Goal: Task Accomplishment & Management: Manage account settings

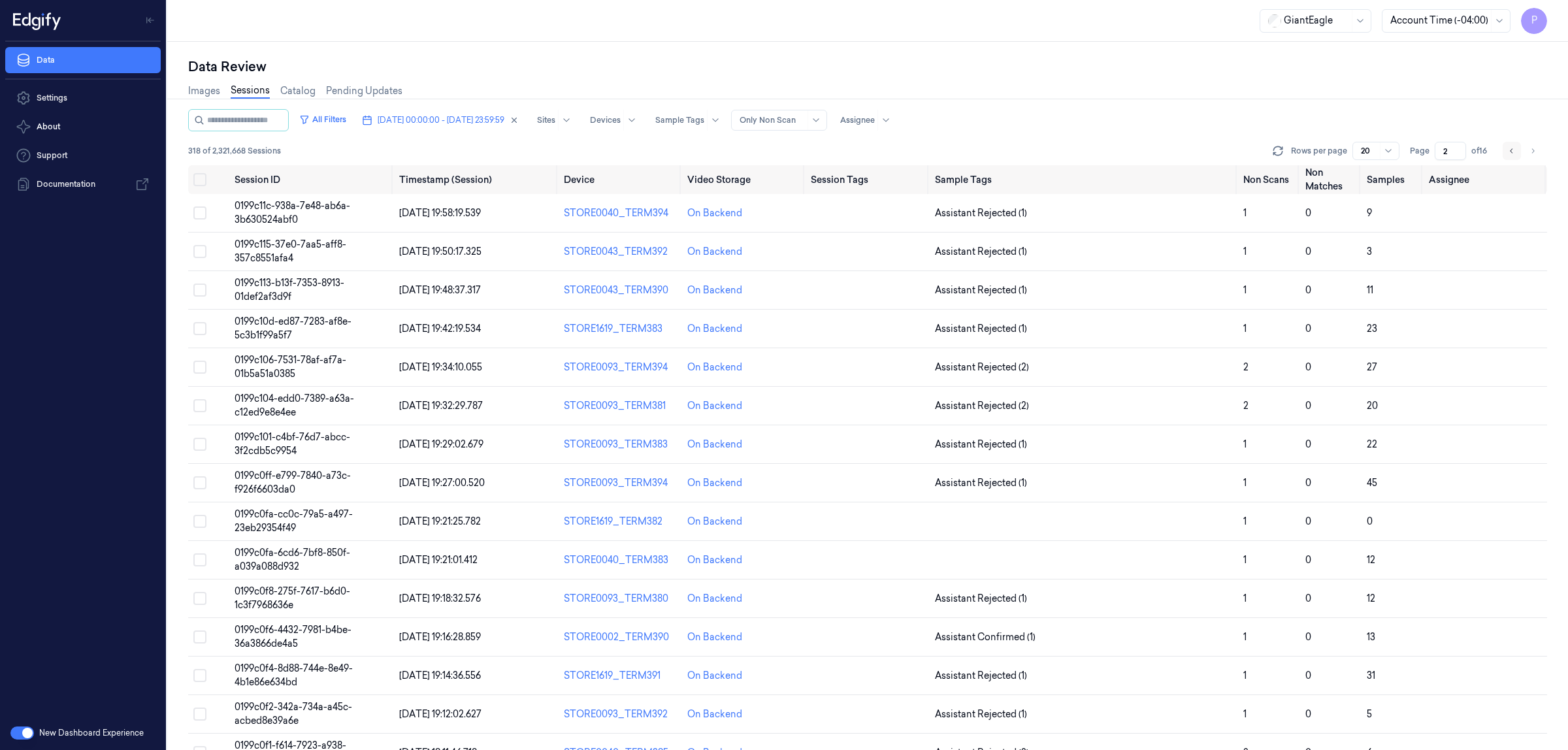
click at [1513, 155] on button "Go to previous page" at bounding box center [1512, 151] width 18 height 18
click at [1084, 96] on div "Images Sessions Catalog Pending Updates" at bounding box center [868, 92] width 1359 height 34
click at [1148, 109] on div "All Filters [DATE] 00:00:00 - [DATE] 23:59:59 Sites Devices Sample Tags Alert T…" at bounding box center [868, 120] width 1359 height 22
click at [1256, 63] on div "Data Review" at bounding box center [868, 66] width 1359 height 18
click at [1079, 66] on div "Data Review" at bounding box center [868, 66] width 1359 height 18
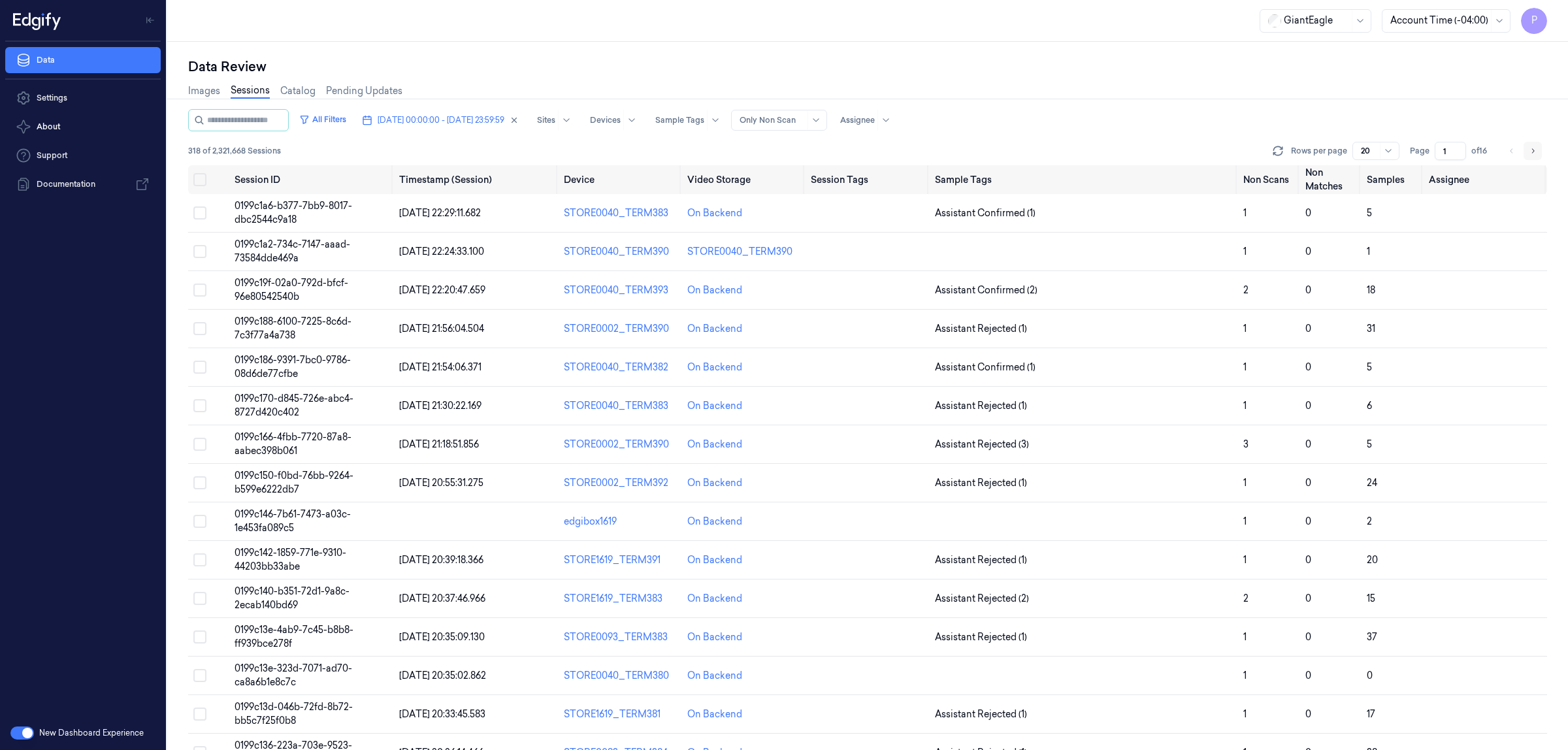
click at [1532, 148] on icon "Go to next page" at bounding box center [1533, 150] width 2 height 4
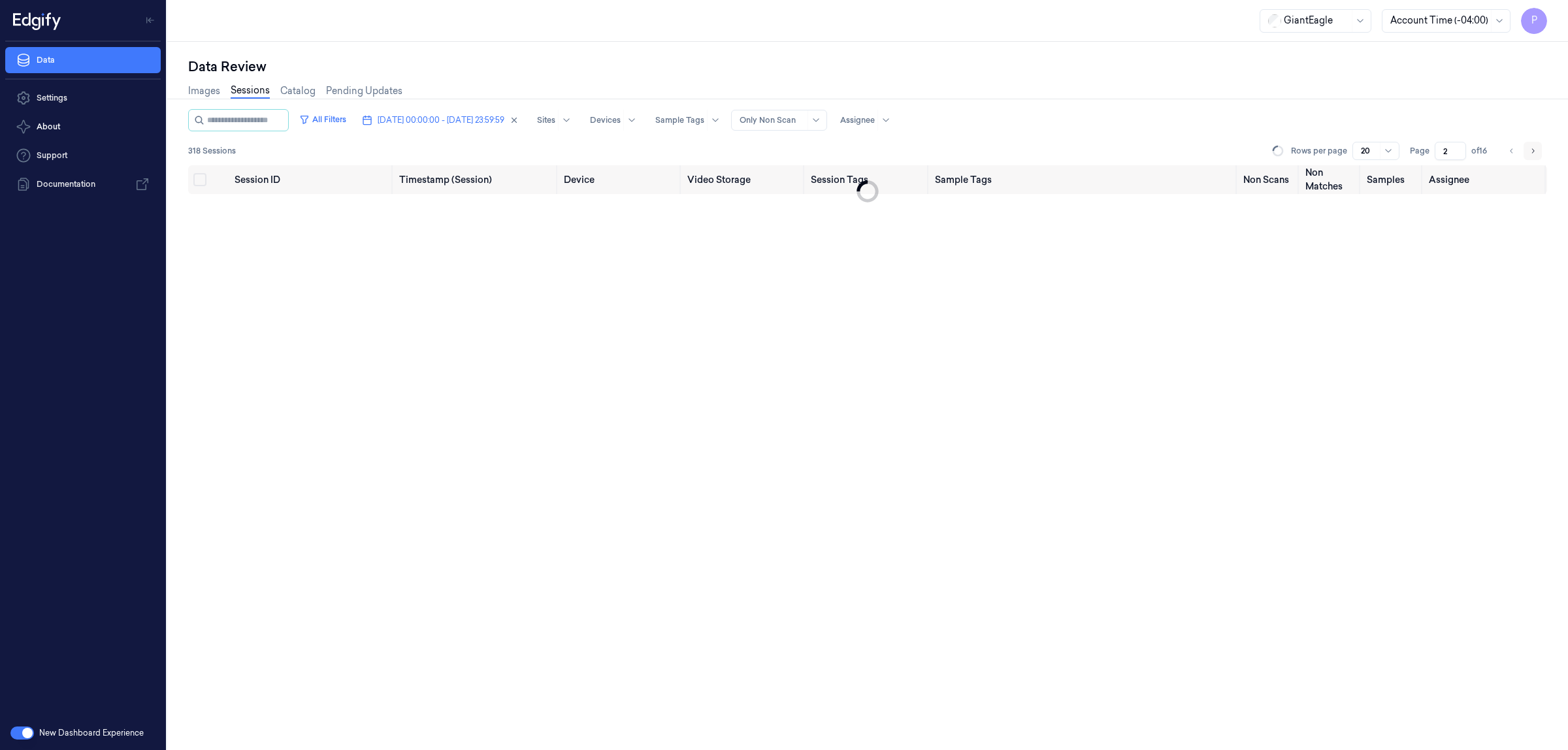
click at [1532, 148] on icon "Go to next page" at bounding box center [1533, 150] width 2 height 4
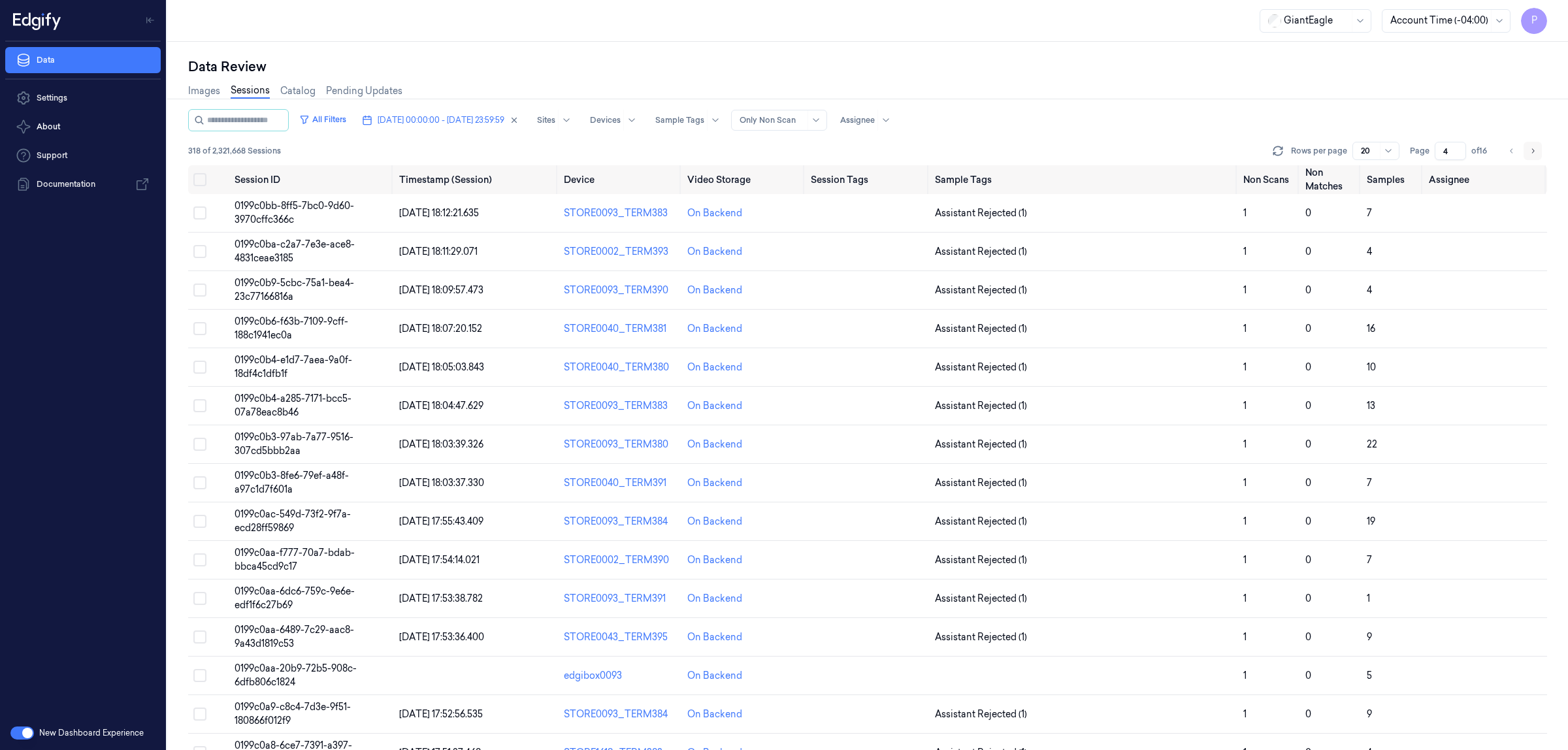
click at [1532, 148] on icon "Go to next page" at bounding box center [1533, 150] width 2 height 4
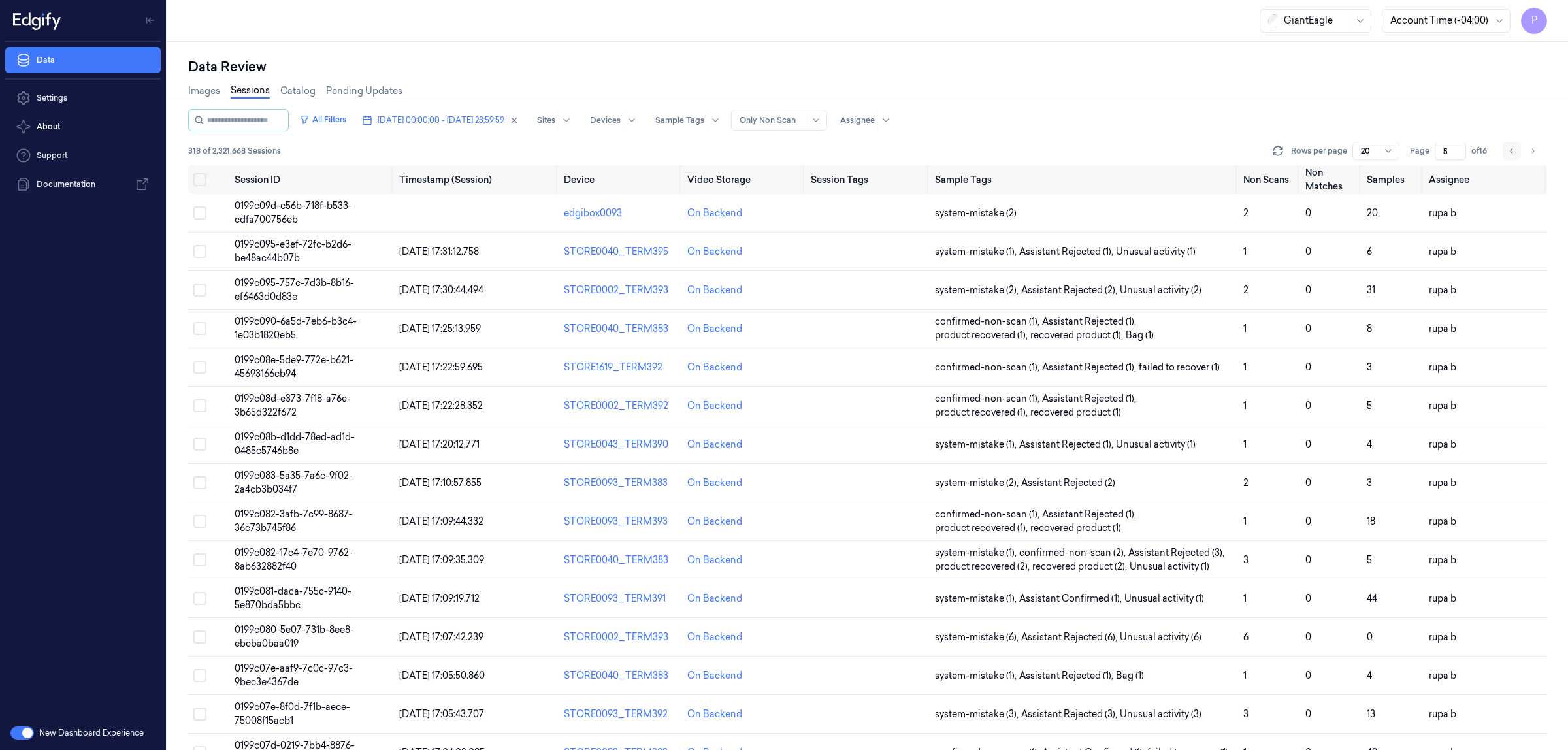
click at [1510, 151] on icon "Go to previous page" at bounding box center [1512, 151] width 7 height 10
type input "4"
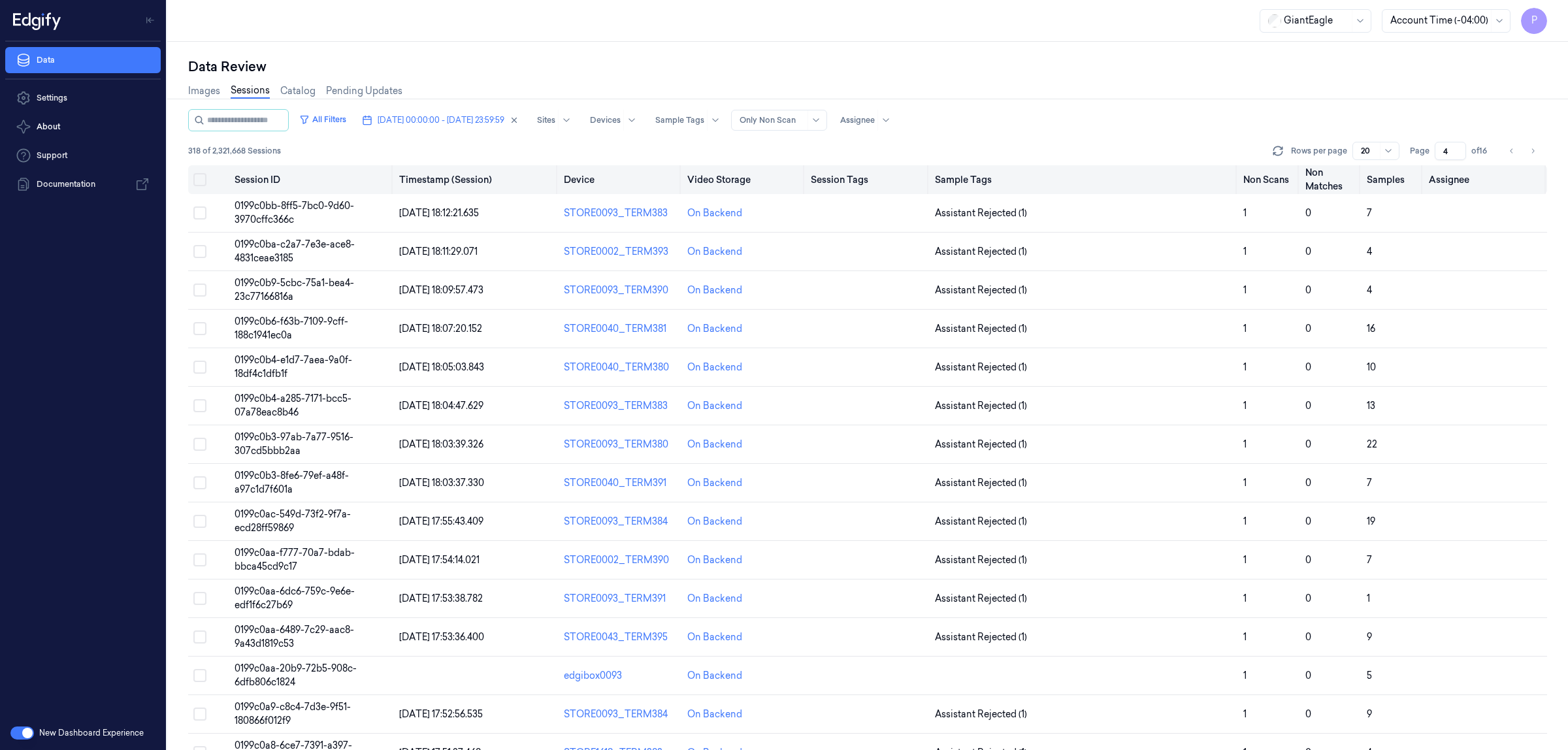
click at [203, 183] on button "Select all" at bounding box center [200, 179] width 13 height 13
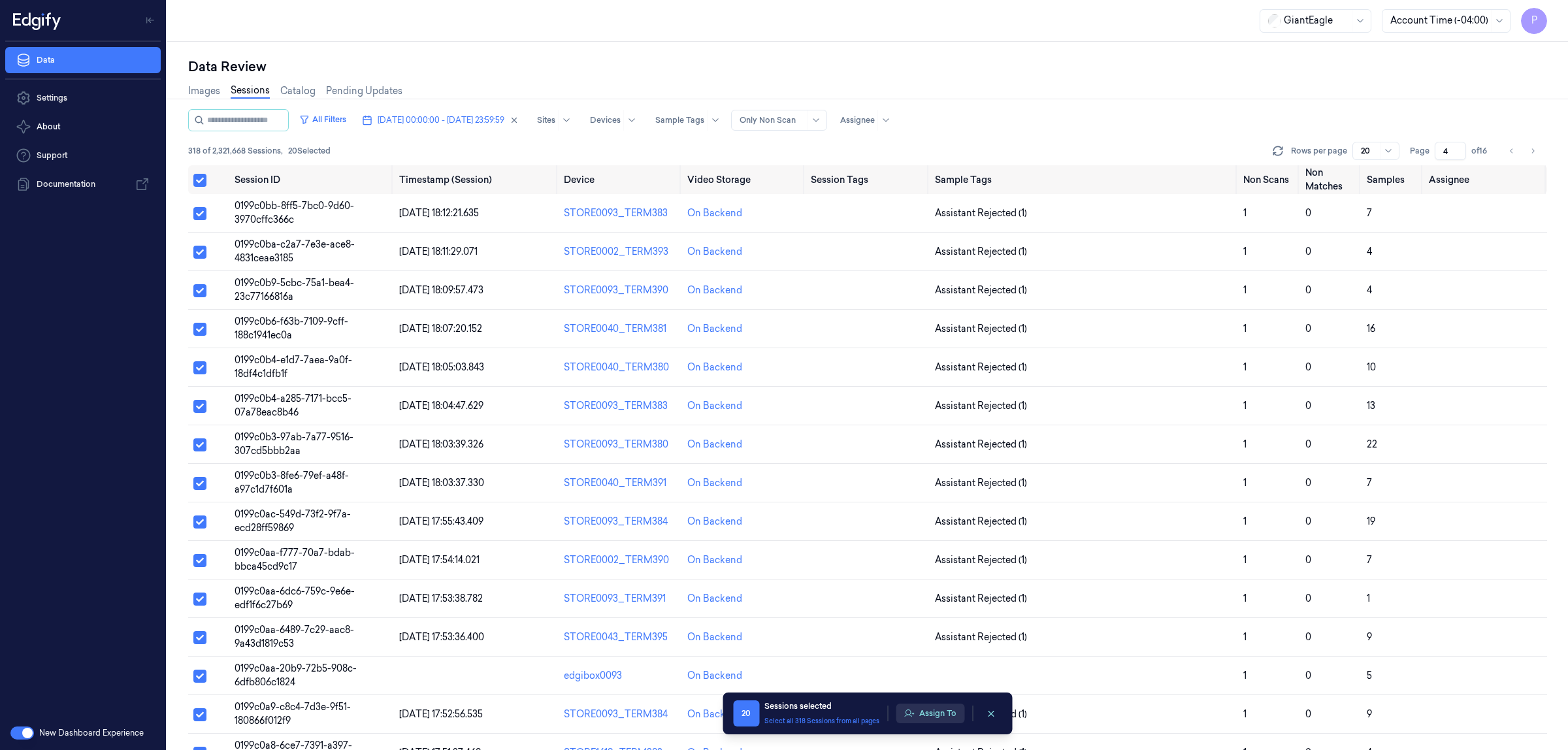
click at [936, 714] on button "Assign To" at bounding box center [930, 713] width 69 height 19
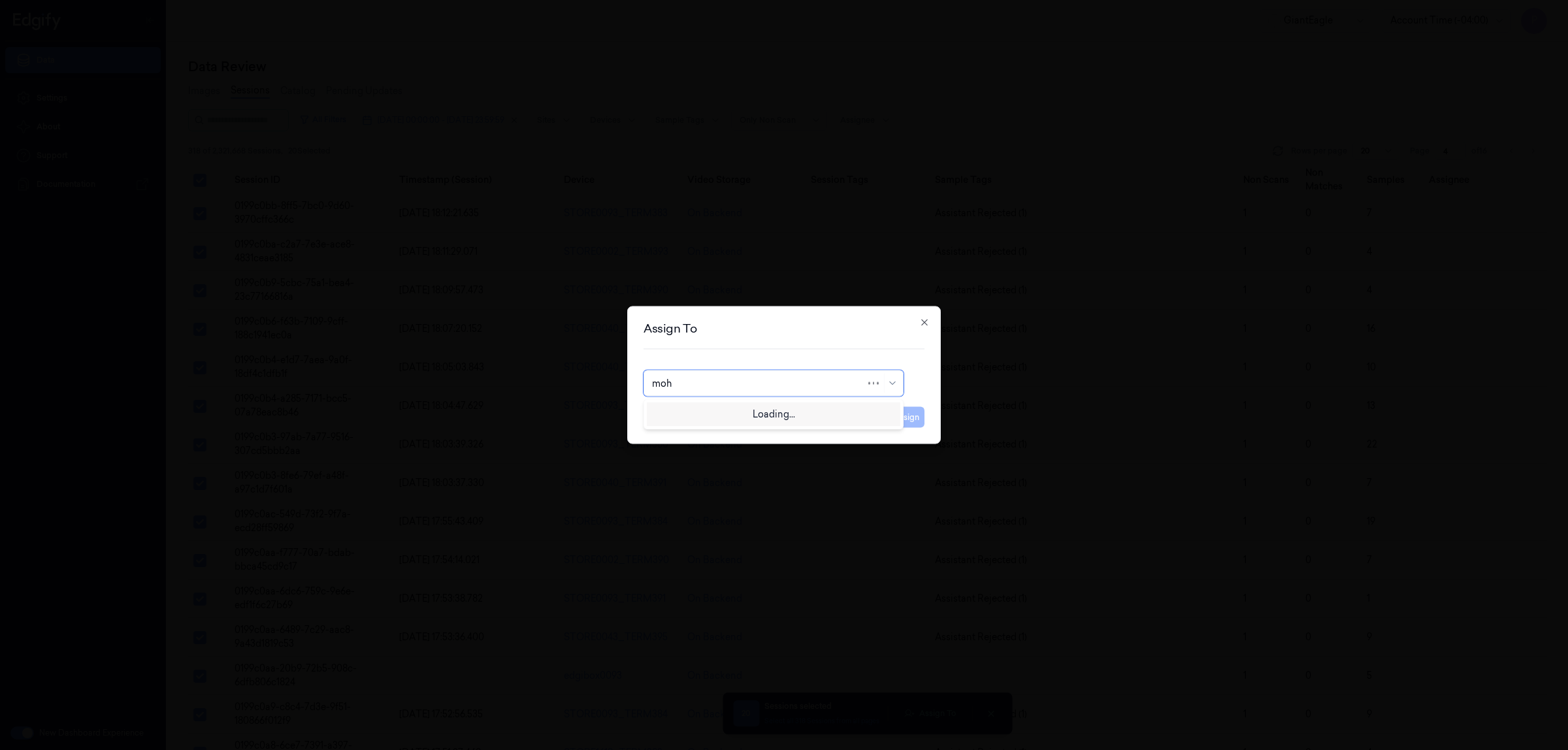
type input "moha"
click at [741, 413] on div "[PERSON_NAME]" at bounding box center [774, 413] width 243 height 13
click at [913, 420] on button "Assign" at bounding box center [907, 418] width 36 height 21
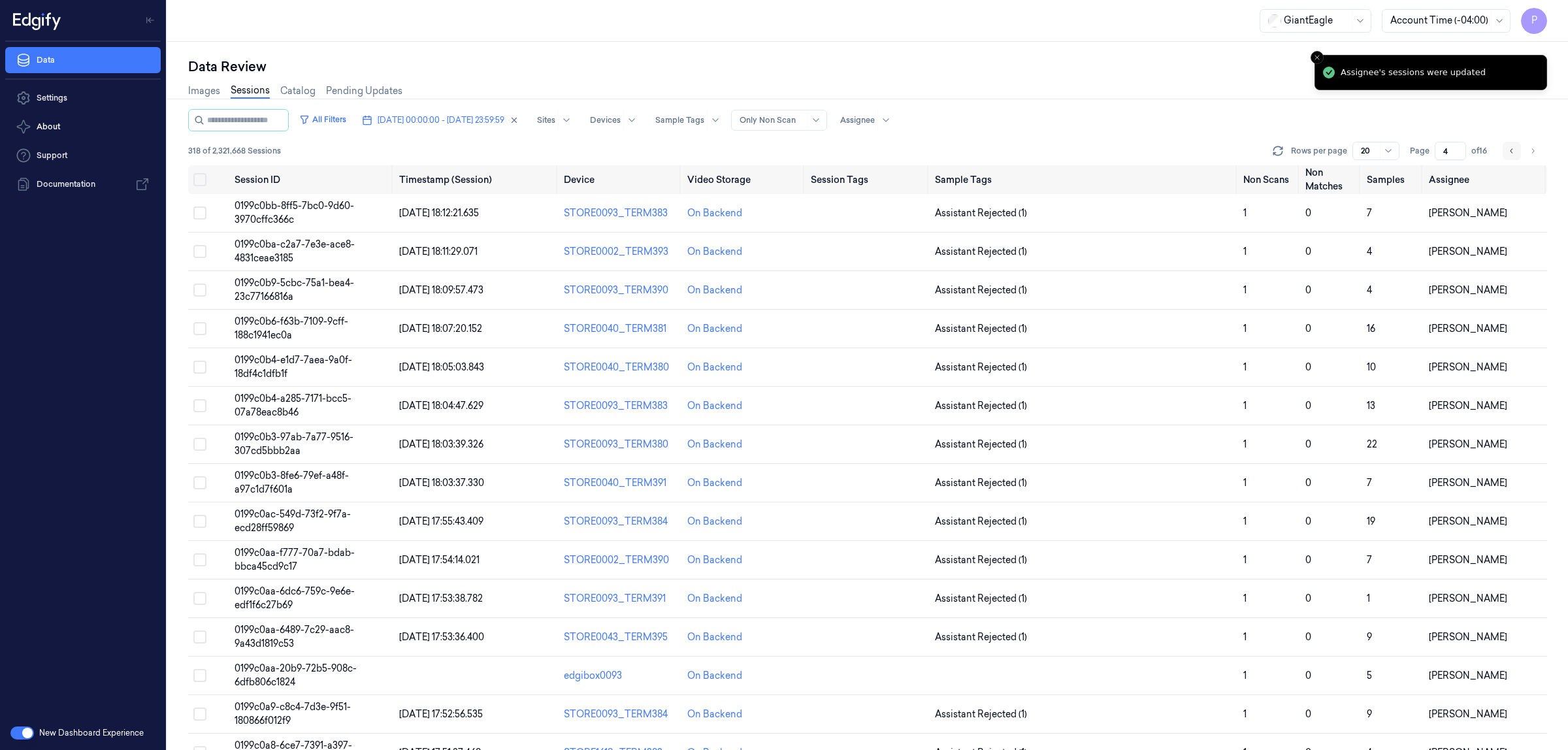
click at [1508, 152] on icon "Go to previous page" at bounding box center [1512, 151] width 7 height 10
type input "3"
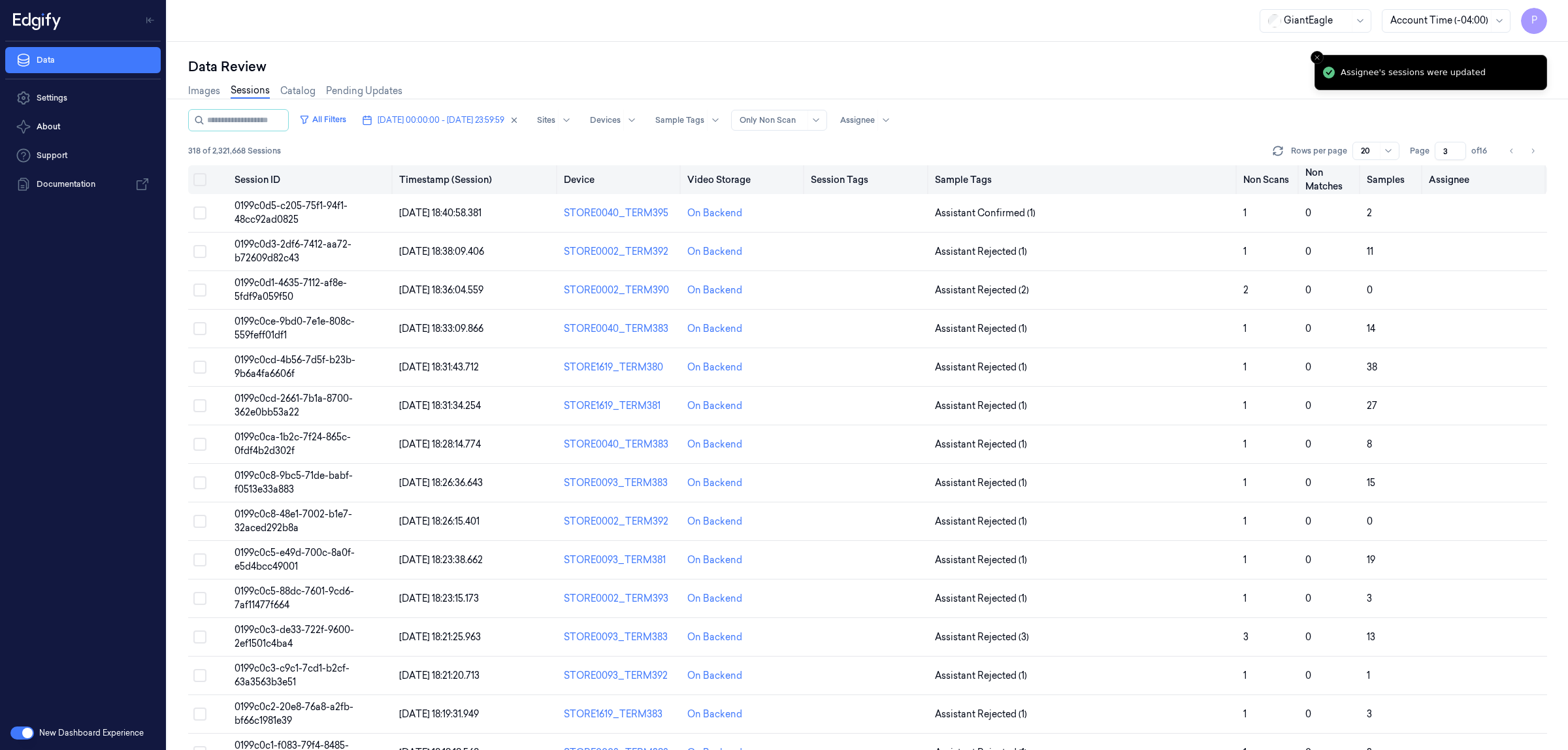
click at [197, 178] on button "Select all" at bounding box center [200, 179] width 13 height 13
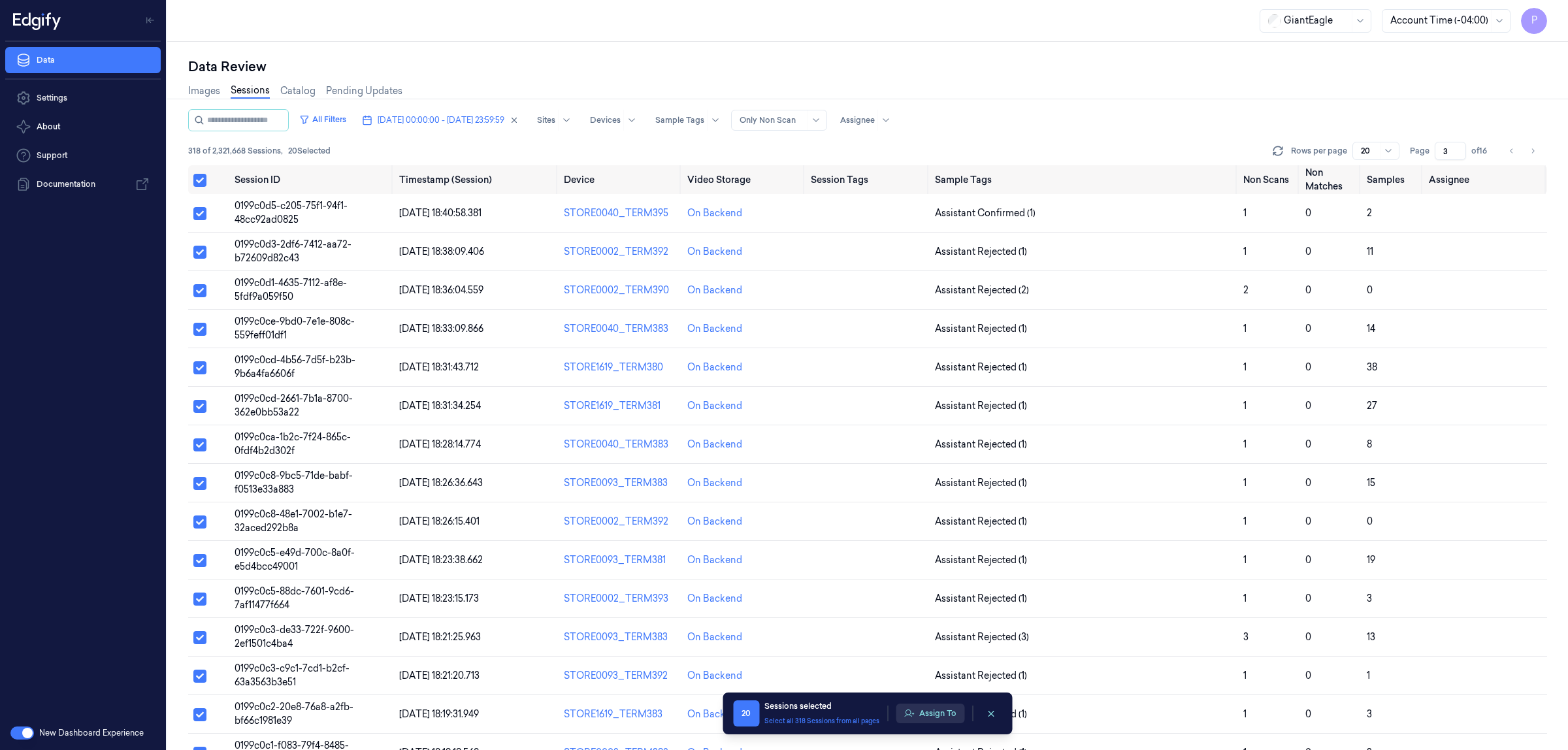
click at [933, 717] on button "Assign To" at bounding box center [930, 713] width 69 height 19
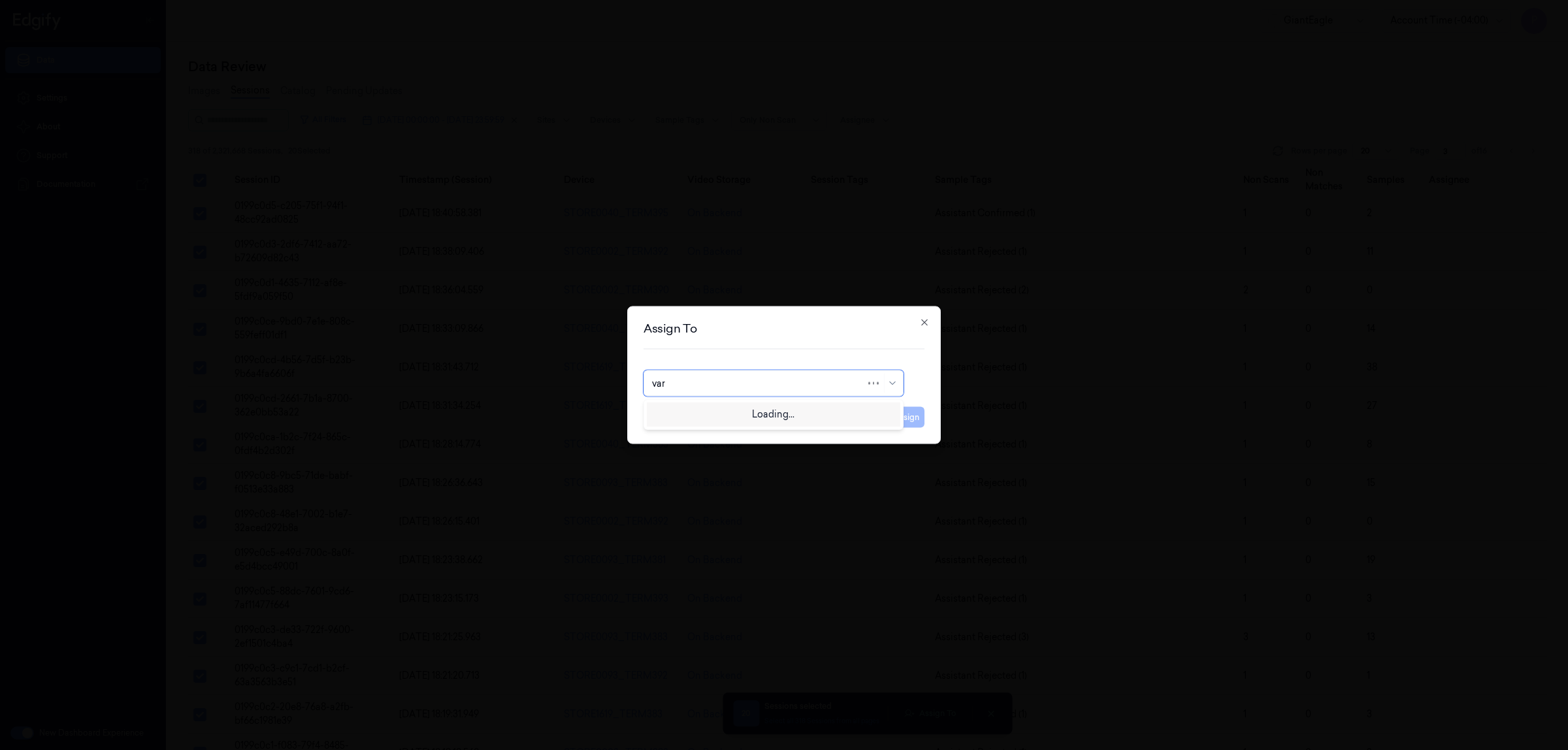
type input "vars"
click at [722, 433] on div "[PERSON_NAME] g" at bounding box center [774, 435] width 243 height 13
click at [901, 421] on button "Assign" at bounding box center [907, 418] width 36 height 21
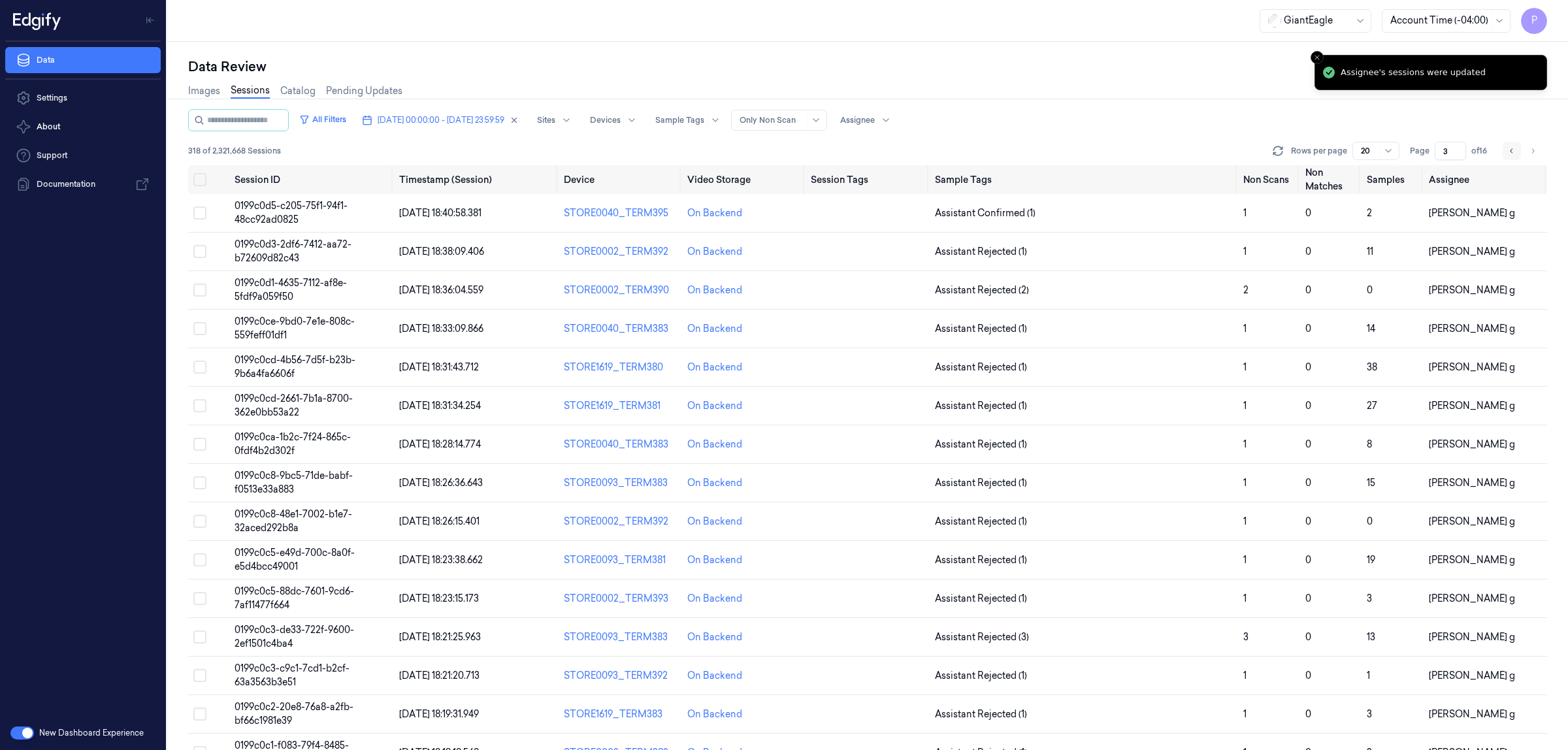
click at [1510, 151] on icon "Go to previous page" at bounding box center [1512, 151] width 7 height 10
type input "2"
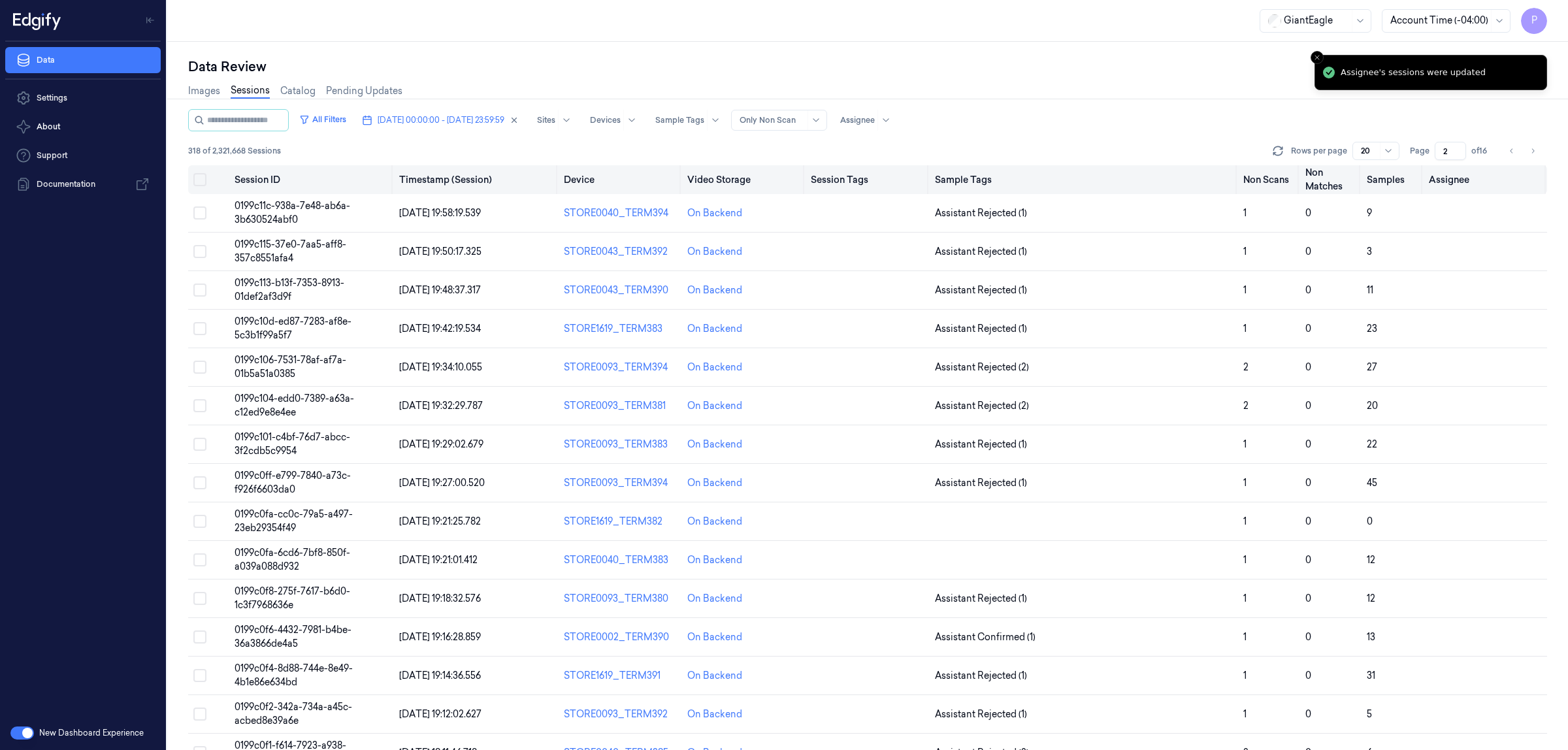
click at [198, 178] on button "Select all" at bounding box center [200, 179] width 13 height 13
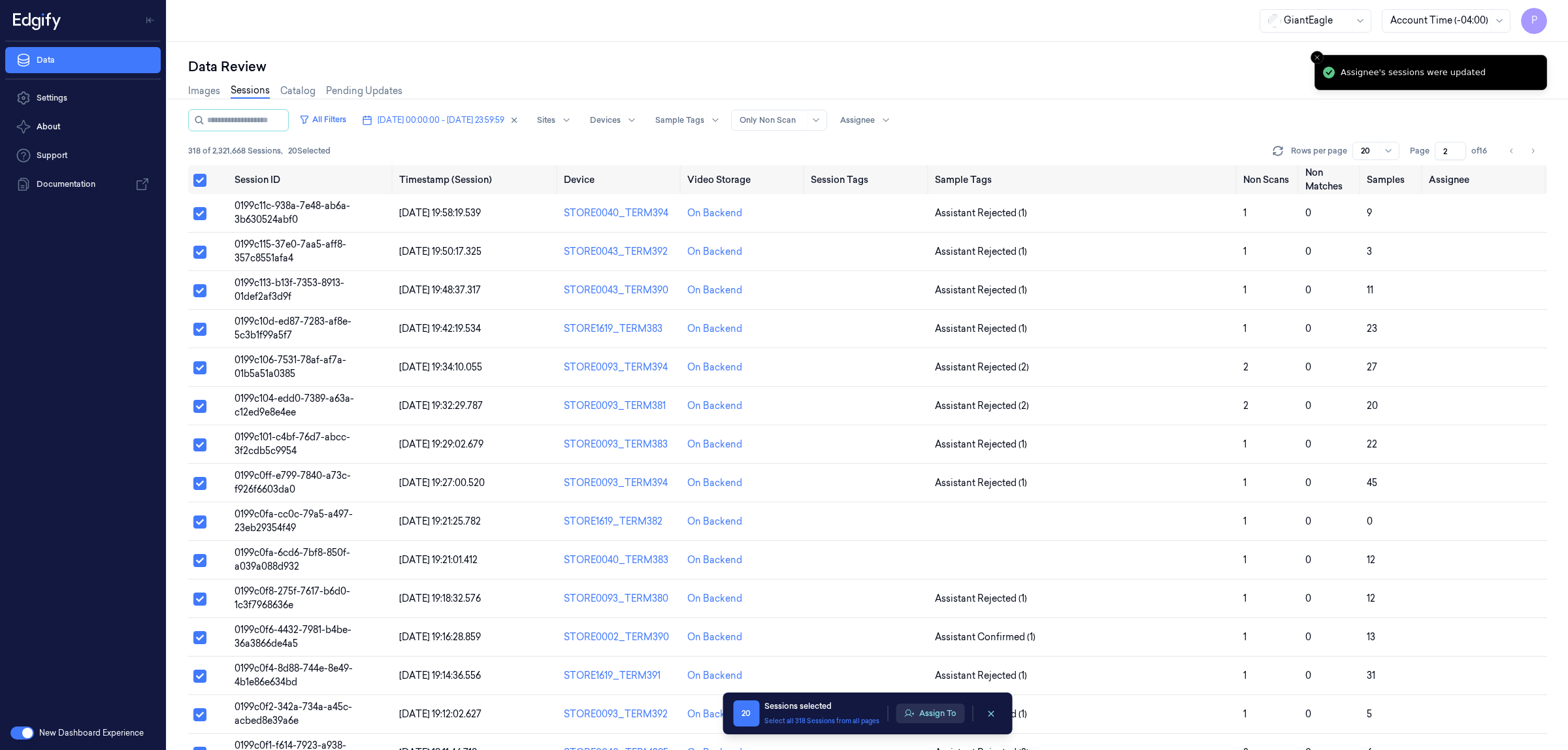
click at [925, 709] on button "Assign To" at bounding box center [930, 713] width 69 height 19
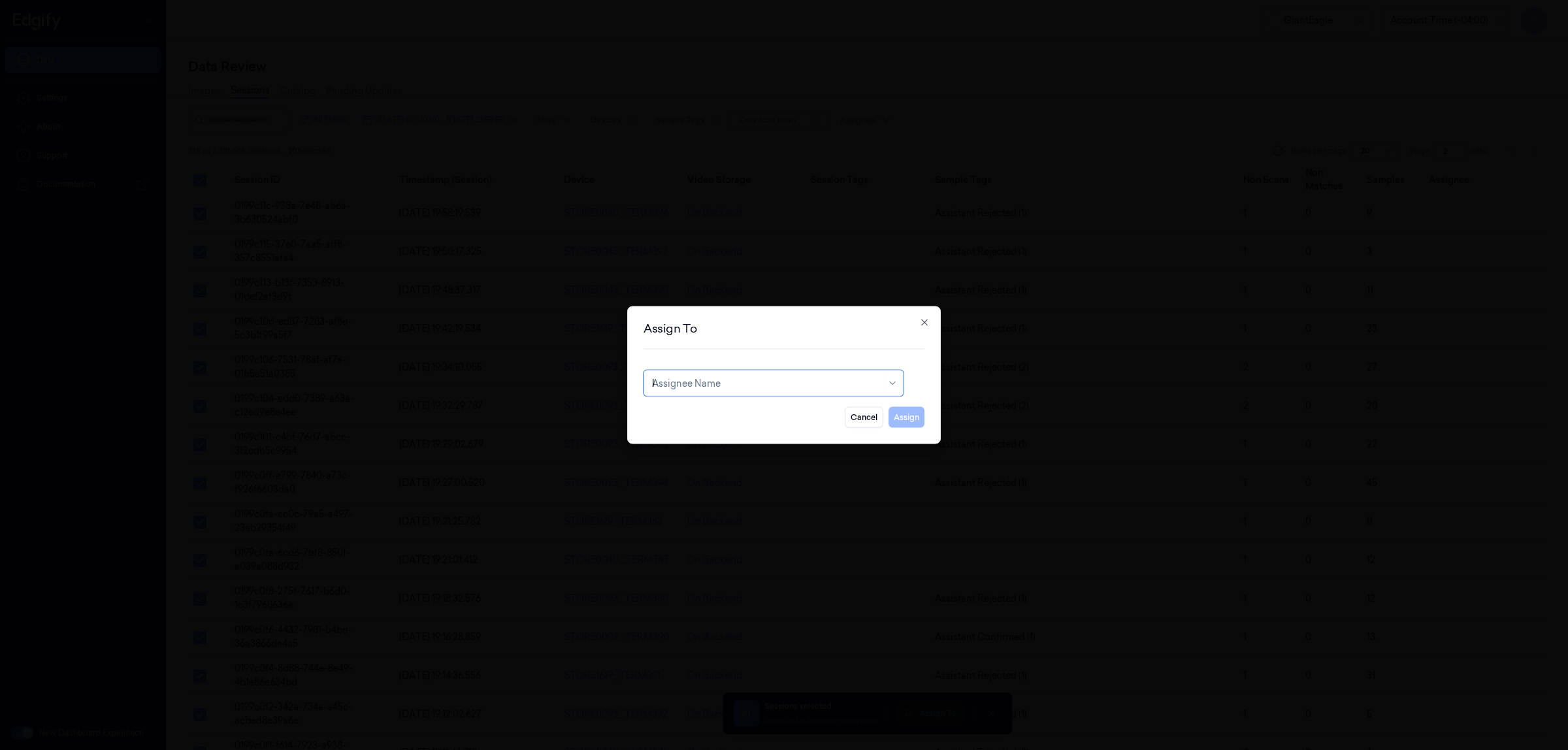
type input "ko"
click at [736, 413] on div "korisetty prem" at bounding box center [774, 413] width 243 height 13
click at [912, 418] on button "Assign" at bounding box center [907, 418] width 36 height 21
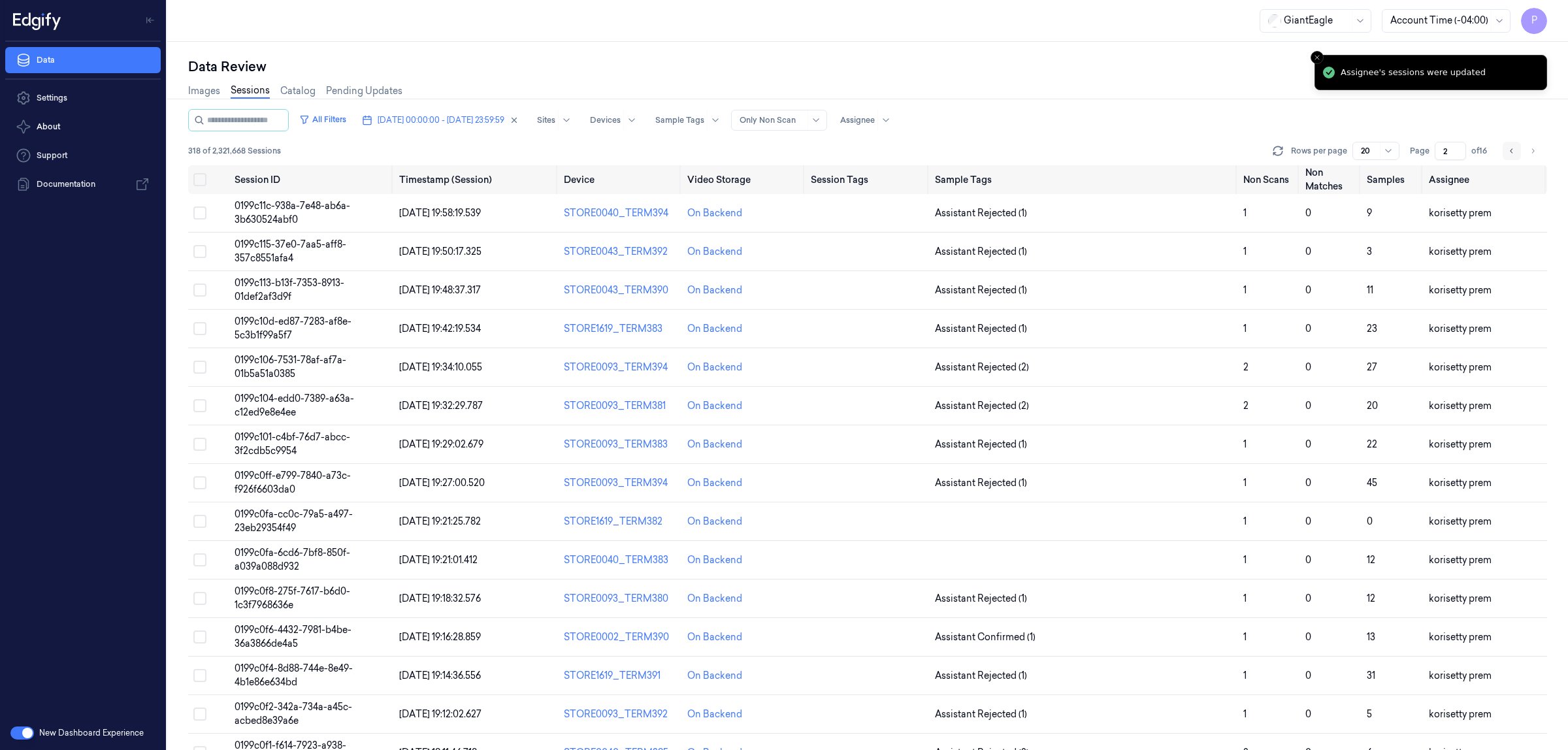
click at [1513, 154] on icon "Go to previous page" at bounding box center [1512, 151] width 7 height 10
type input "1"
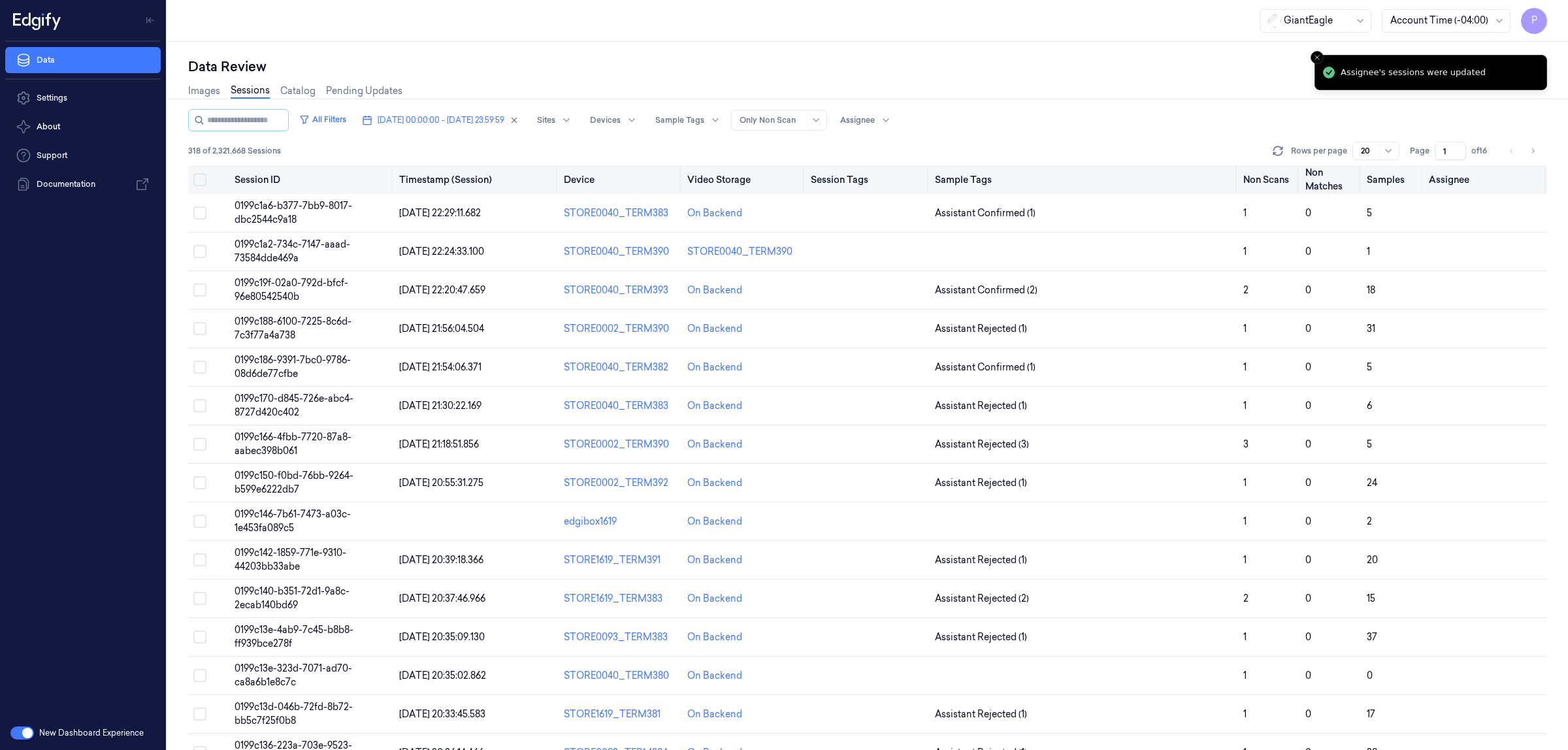
click at [200, 178] on button "Select all" at bounding box center [200, 179] width 13 height 13
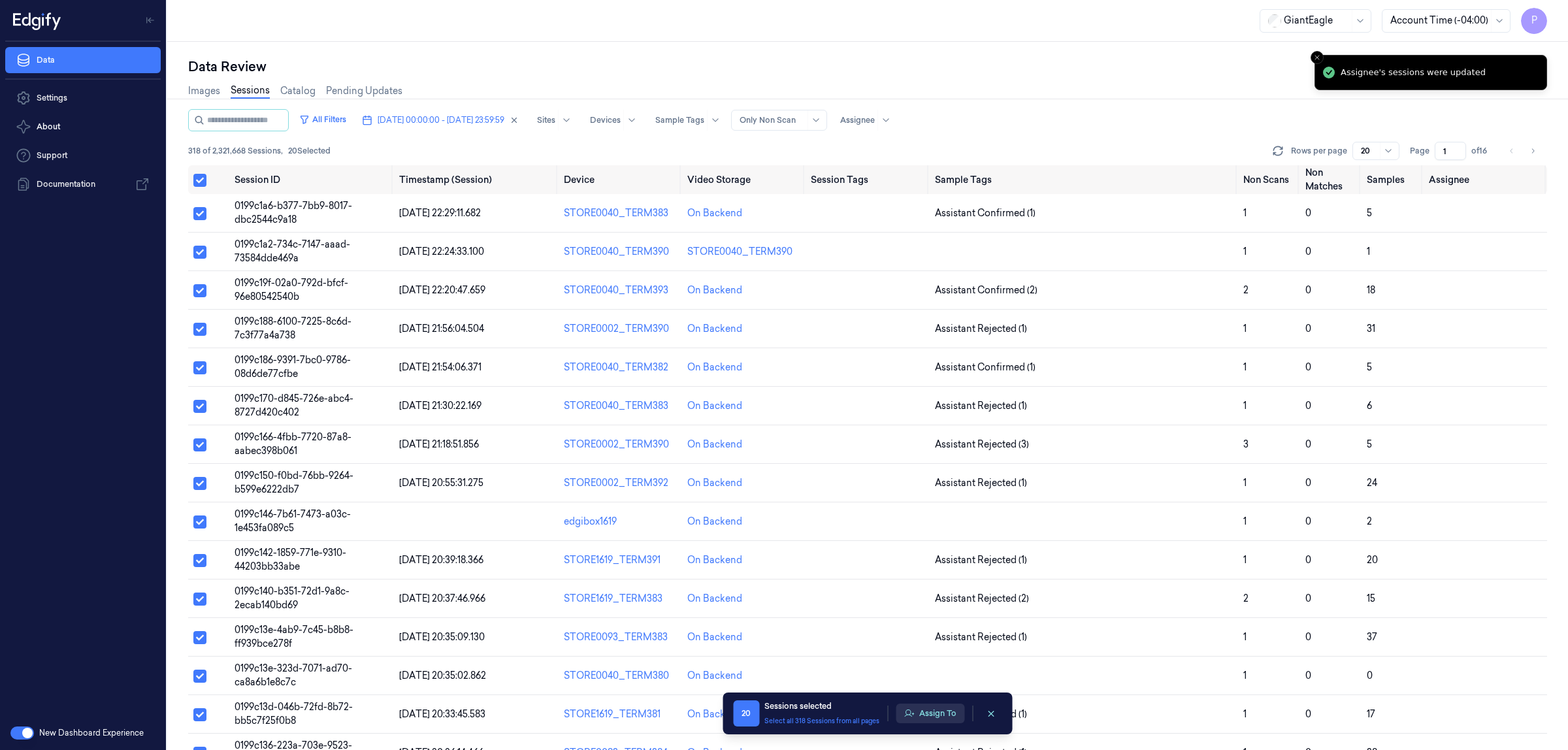
click at [936, 722] on button "Assign To" at bounding box center [930, 713] width 69 height 19
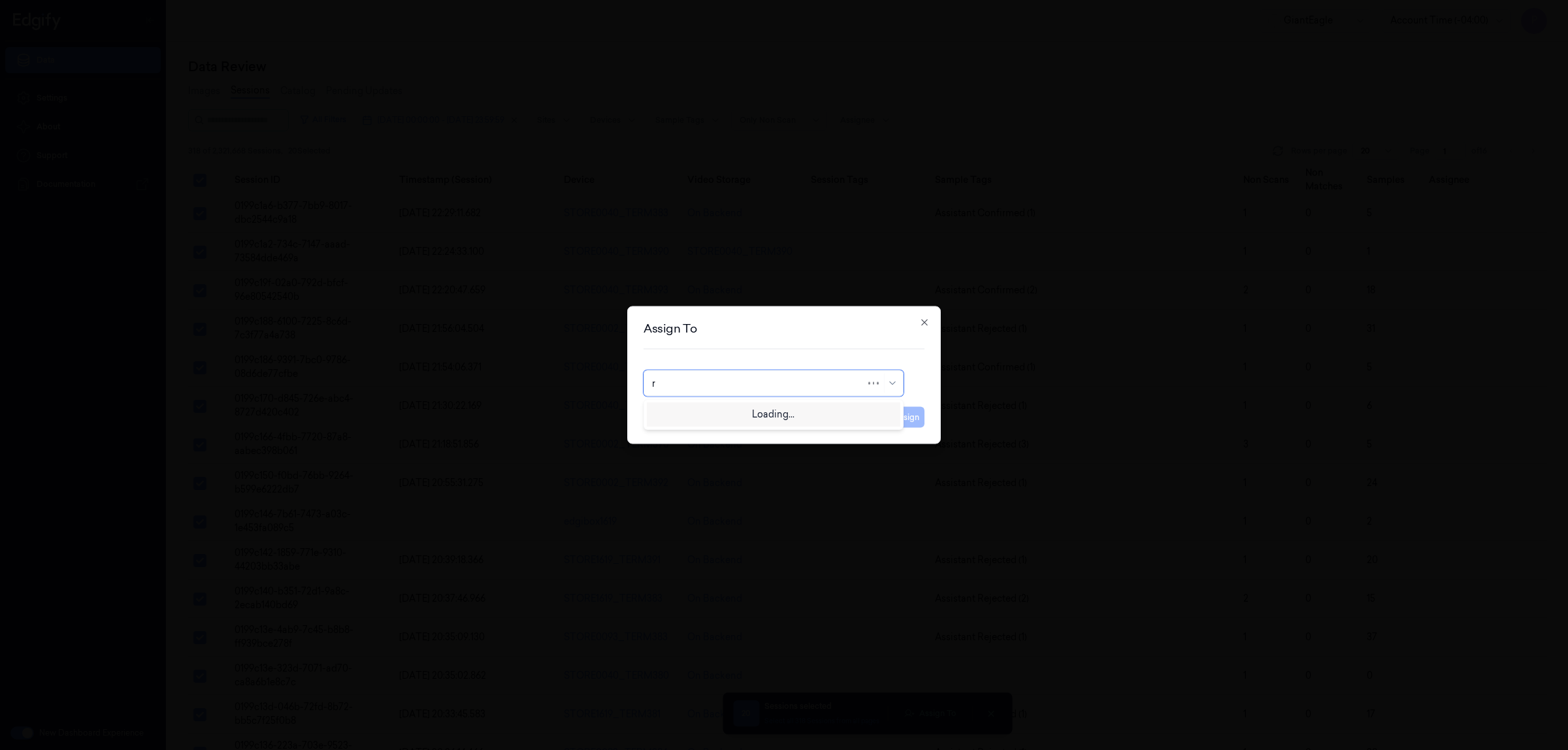
type input "ru"
click at [710, 416] on div "rupa b" at bounding box center [774, 413] width 243 height 13
click at [906, 418] on button "Assign" at bounding box center [907, 418] width 36 height 21
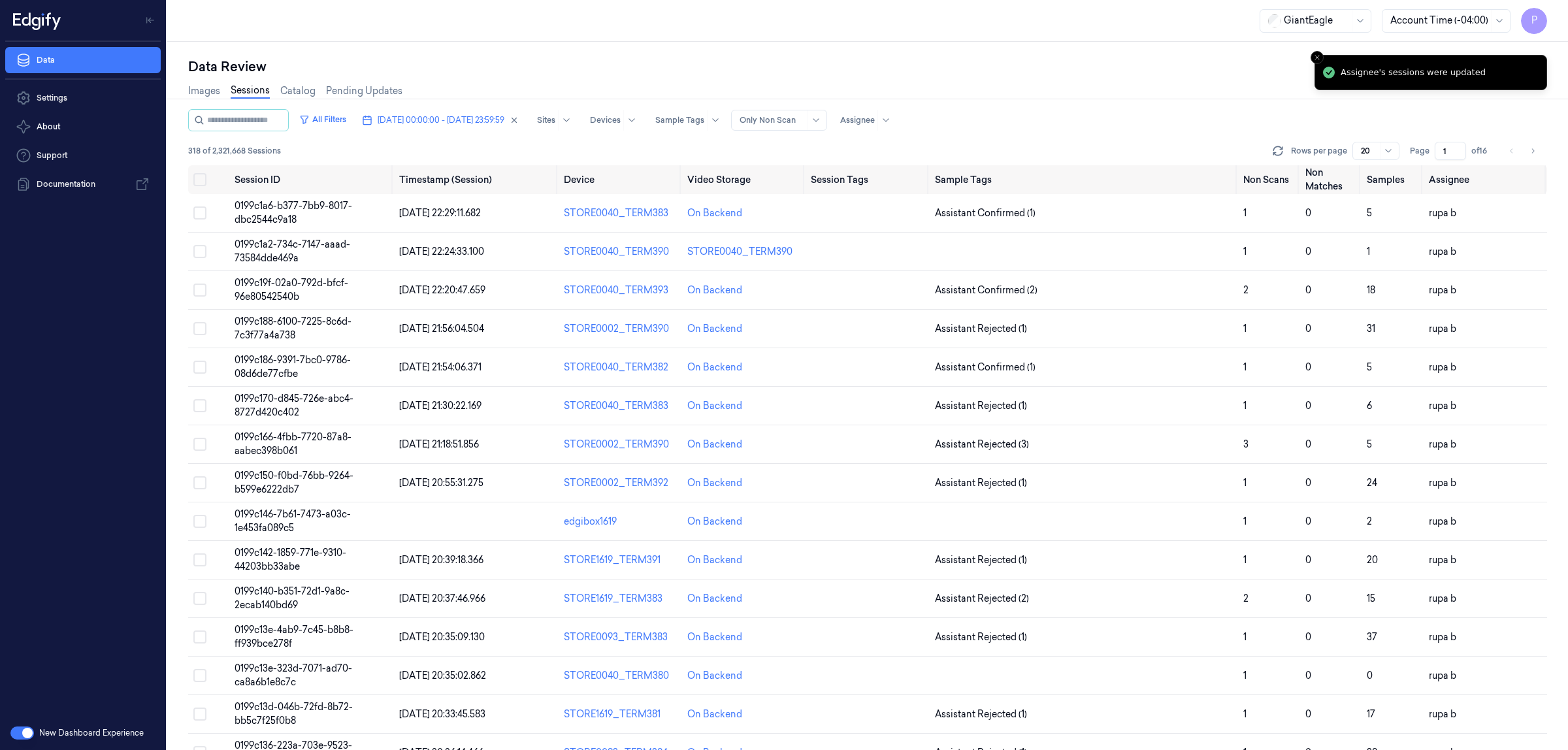
click at [1019, 107] on div "Images Sessions Catalog Pending Updates" at bounding box center [868, 92] width 1359 height 34
click at [894, 122] on div at bounding box center [886, 120] width 16 height 21
type input "rup"
click at [916, 170] on div "rupa b" at bounding box center [939, 170] width 114 height 13
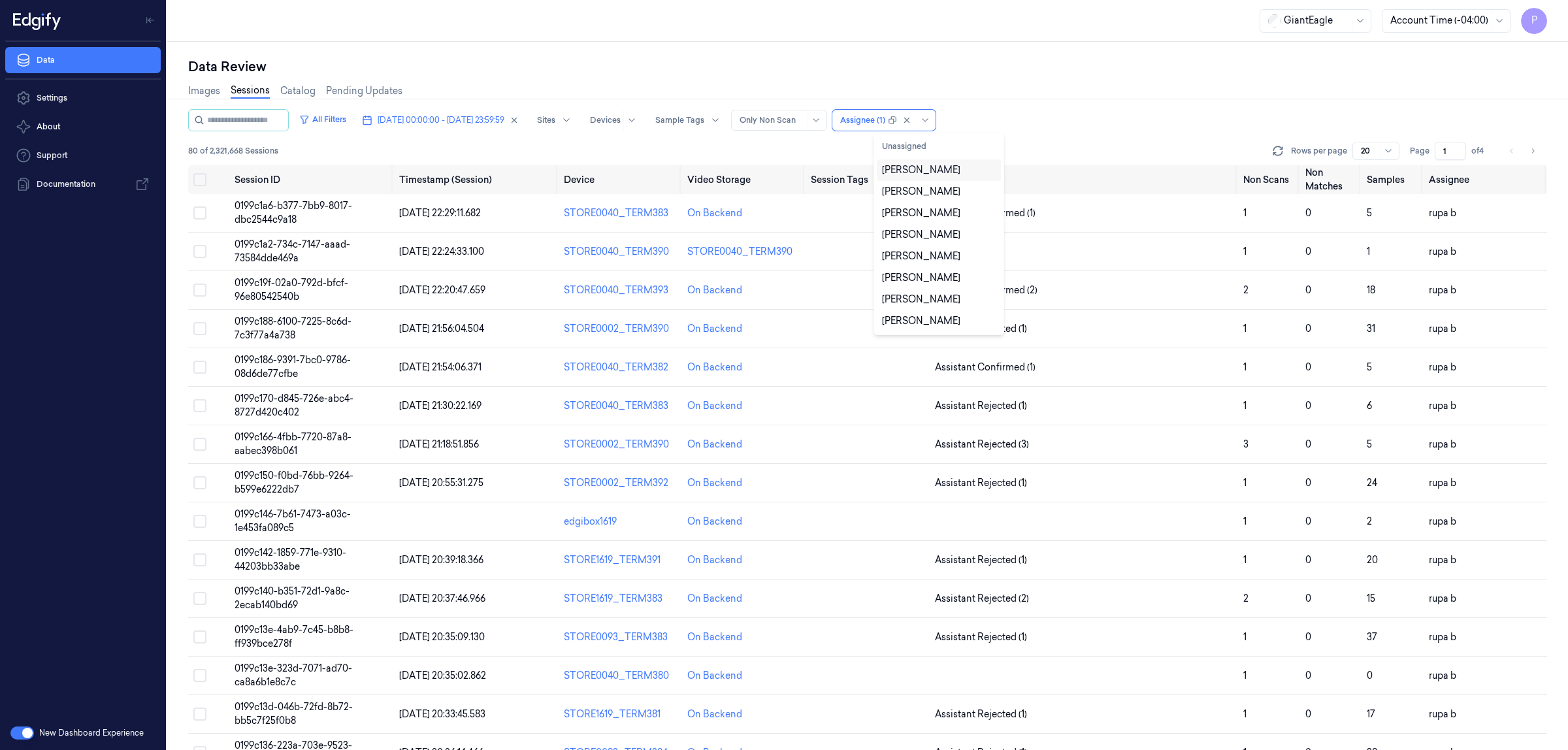
click at [1074, 121] on div "All Filters [DATE] 00:00:00 - [DATE] 23:59:59 Sites Devices Sample Tags Alert T…" at bounding box center [868, 120] width 1359 height 22
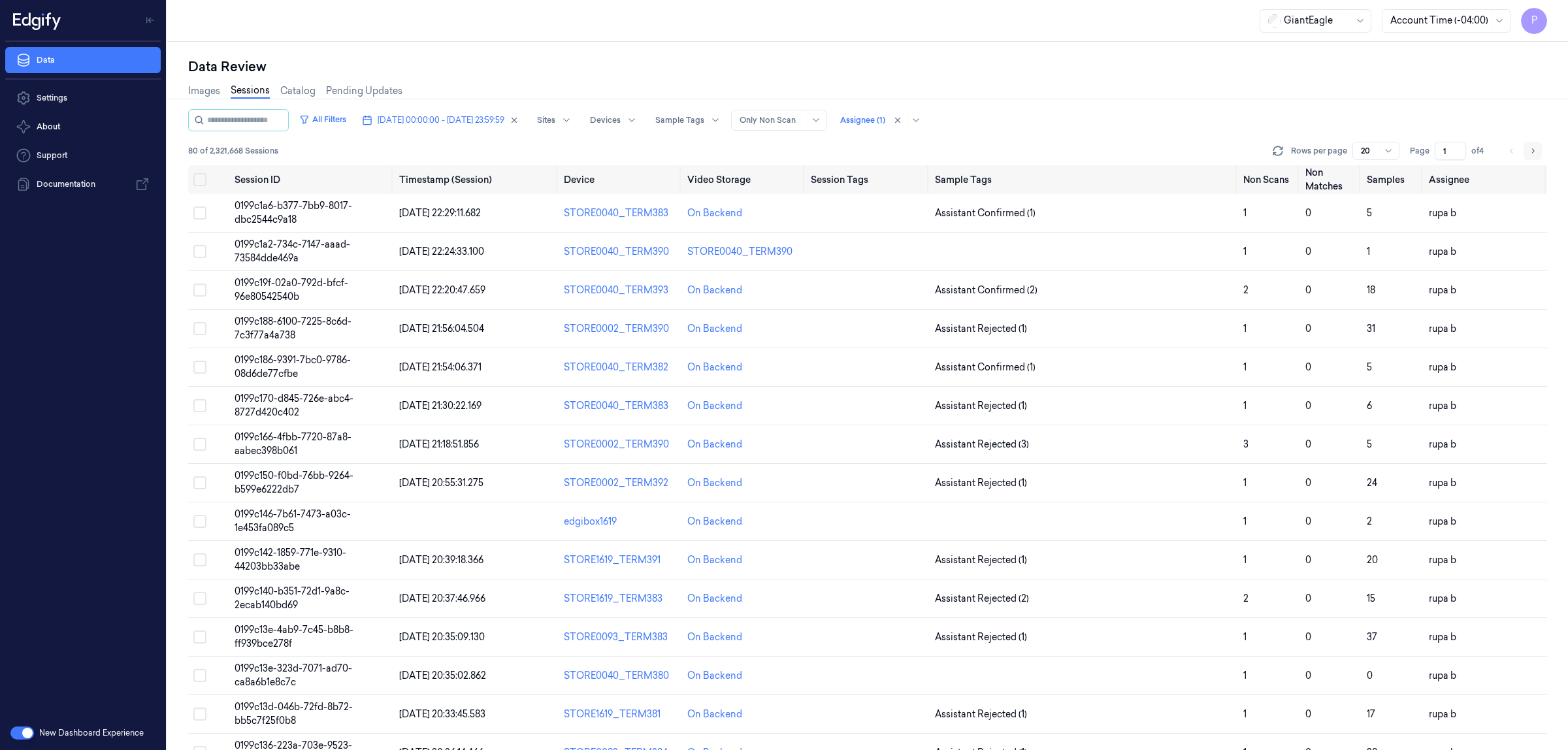
click at [1536, 152] on icon "Go to next page" at bounding box center [1533, 151] width 7 height 10
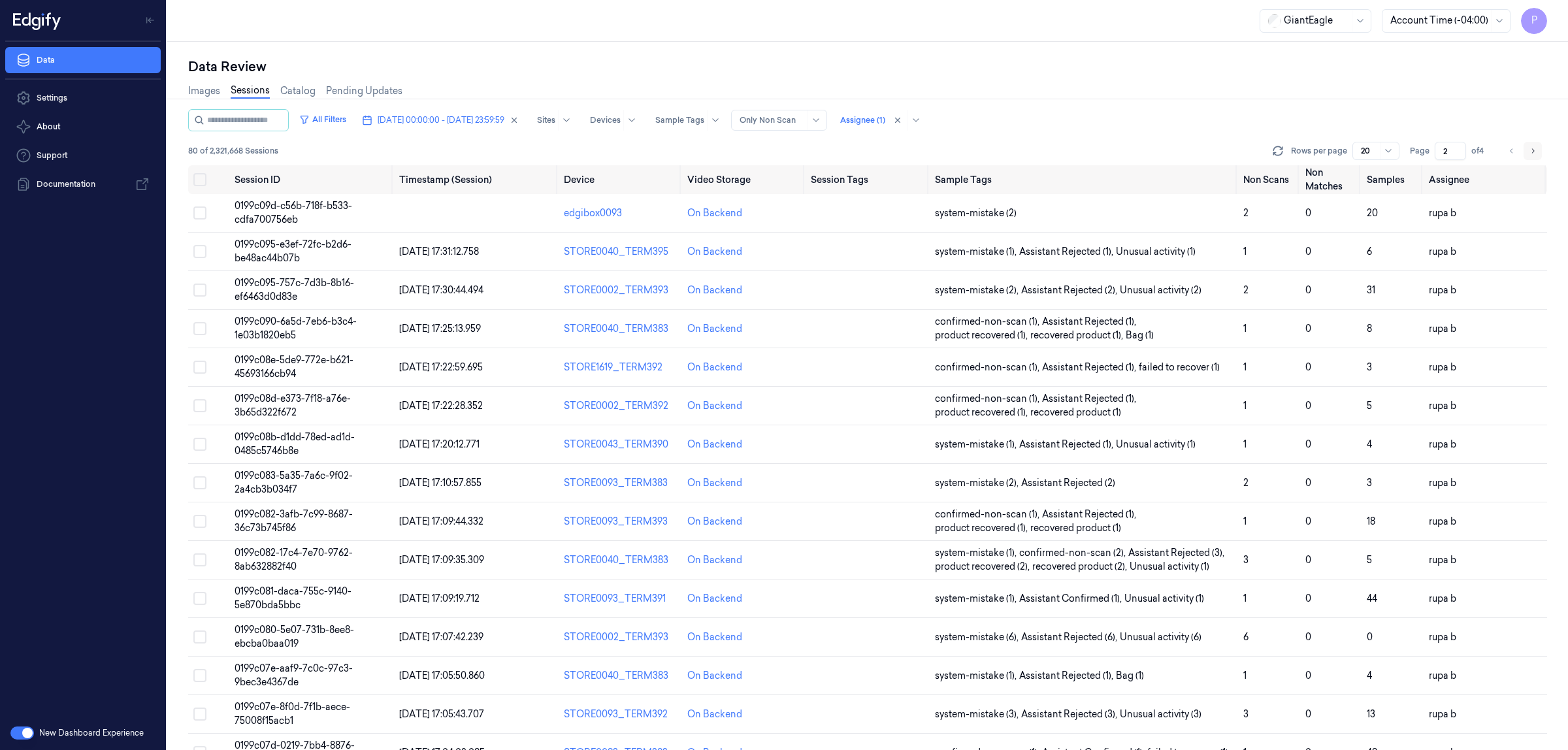
click at [1532, 148] on icon "Go to next page" at bounding box center [1533, 151] width 7 height 10
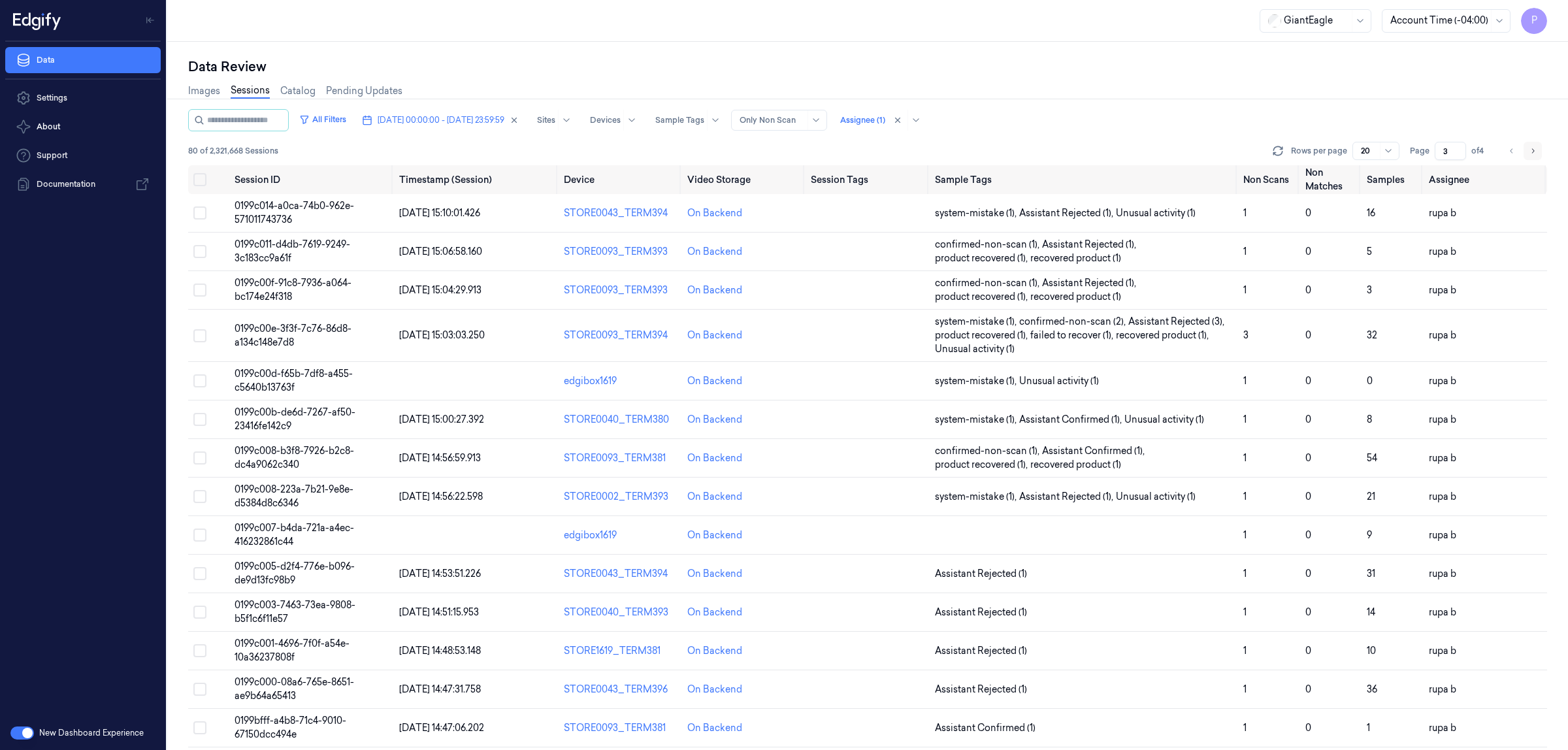
click at [1531, 147] on icon "Go to next page" at bounding box center [1533, 151] width 7 height 10
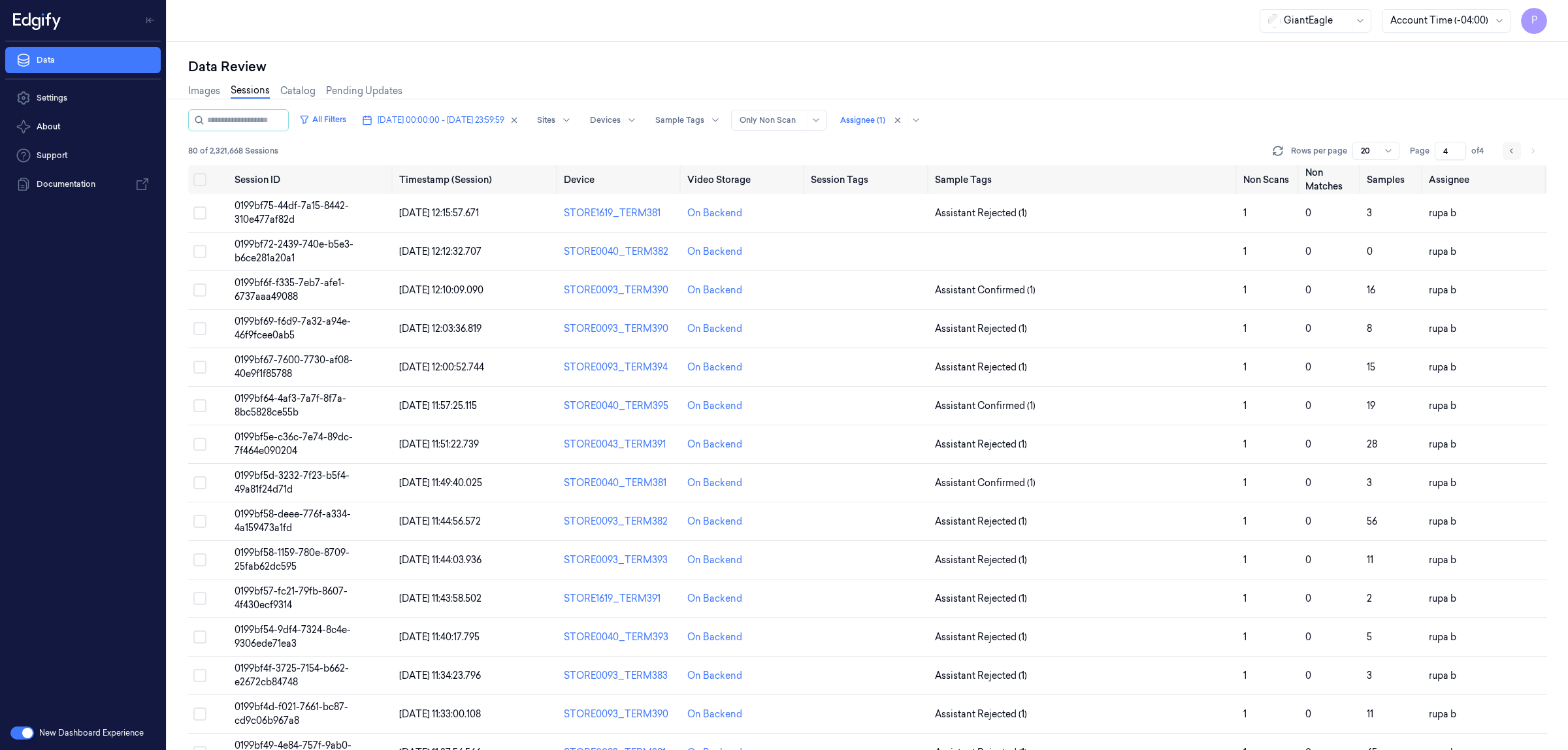
click at [1516, 152] on icon "Go to previous page" at bounding box center [1512, 151] width 7 height 10
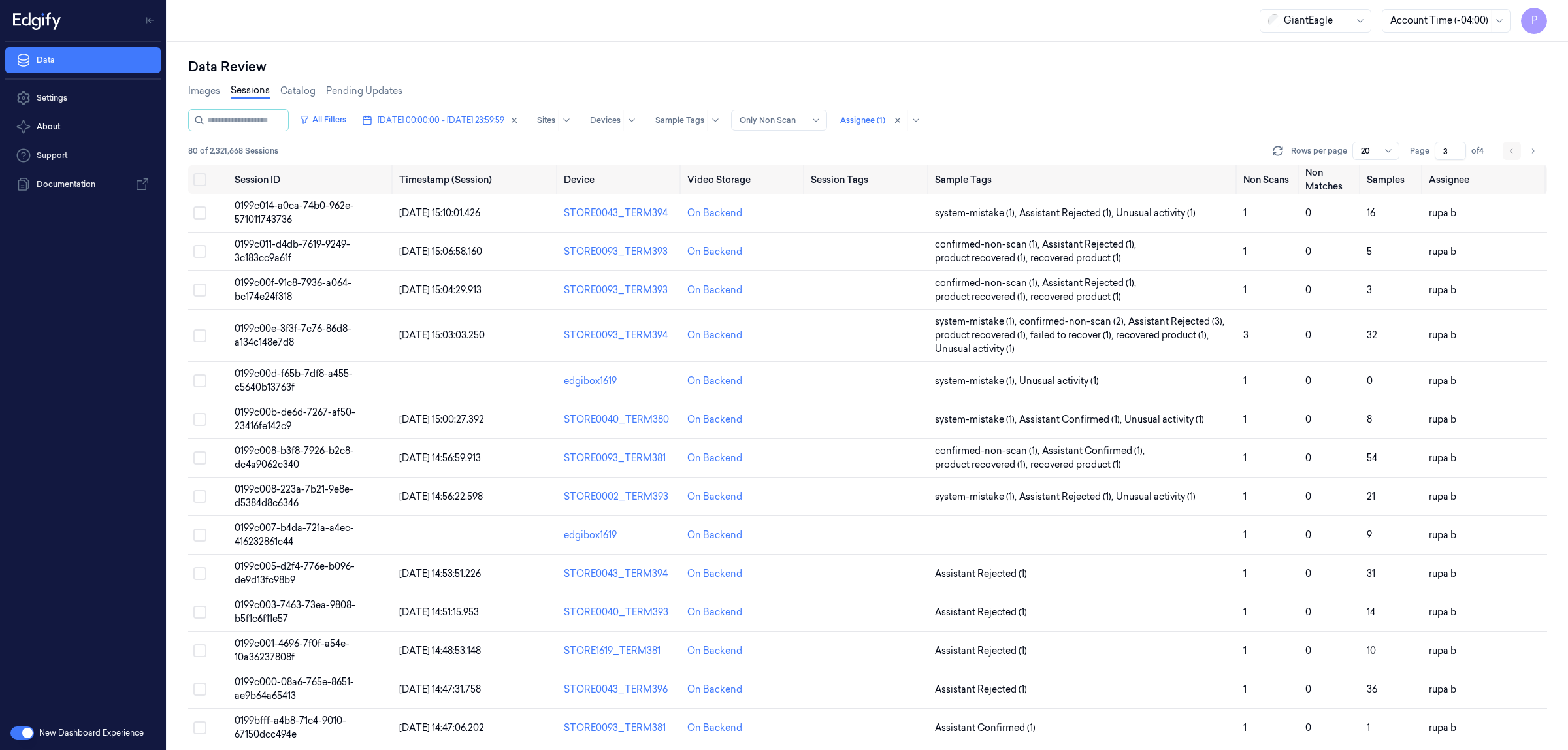
click at [1516, 152] on icon "Go to previous page" at bounding box center [1512, 151] width 7 height 10
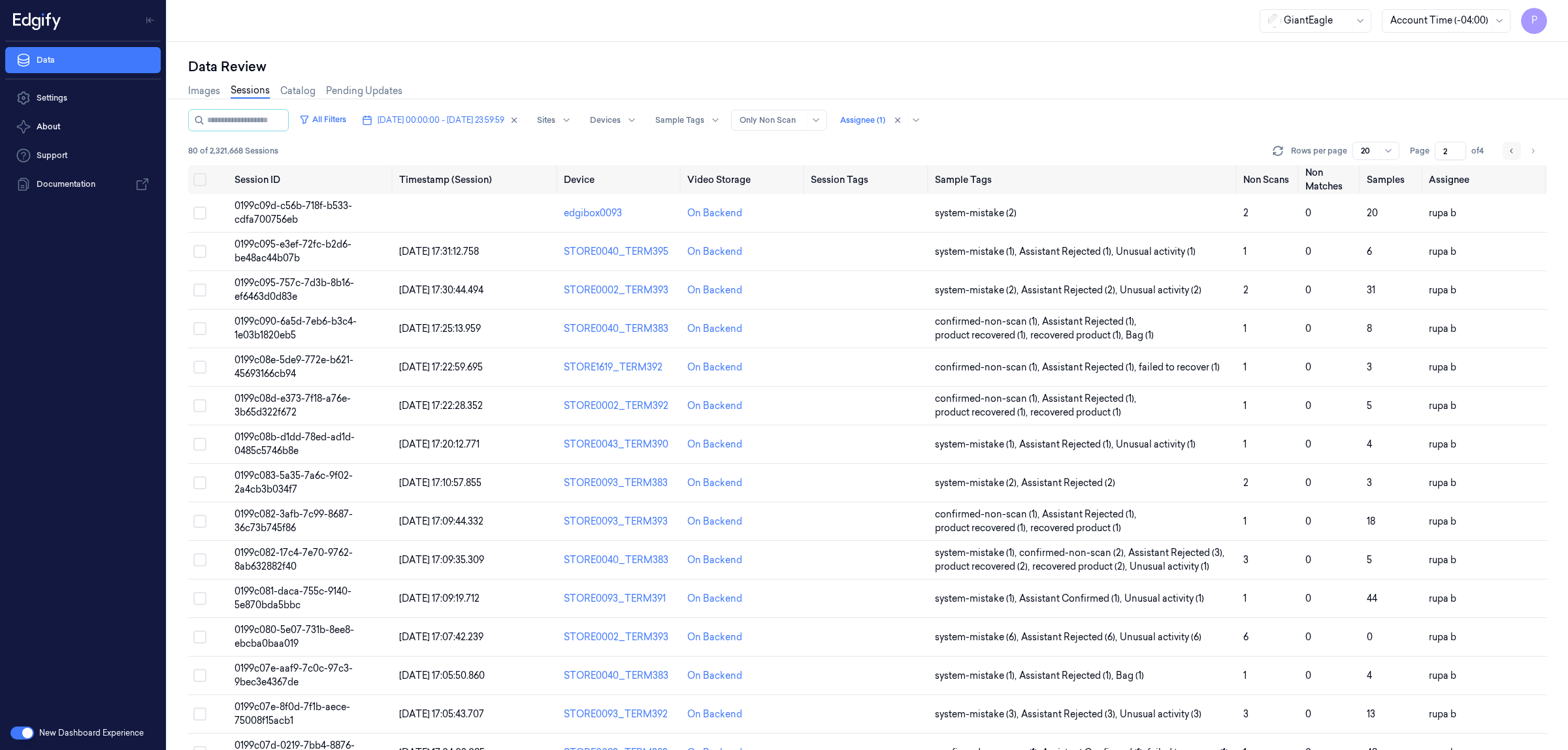
click at [1516, 152] on icon "Go to previous page" at bounding box center [1512, 151] width 7 height 10
type input "1"
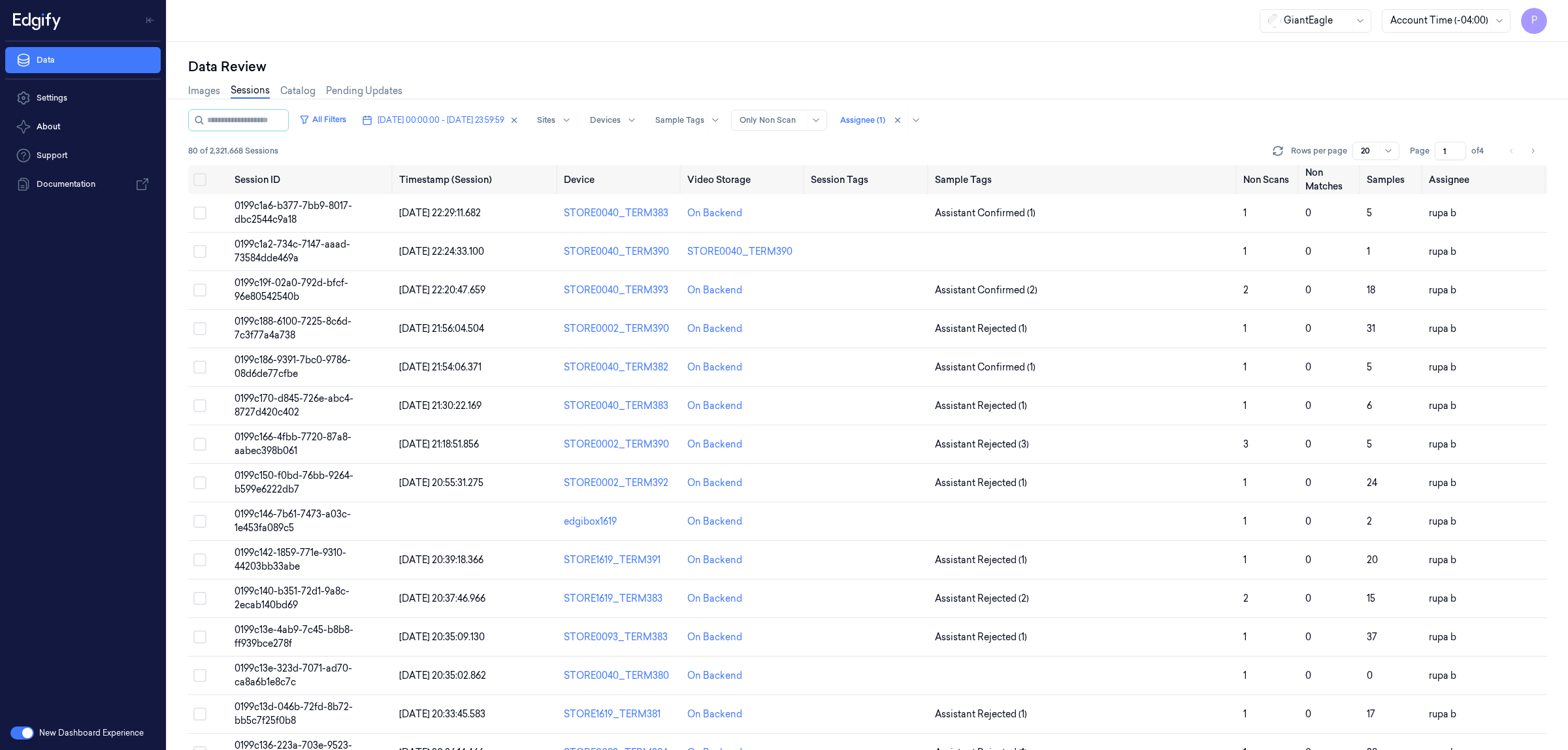
click at [1164, 109] on div "All Filters [DATE] 00:00:00 - [DATE] 23:59:59 Sites Devices Sample Tags Alert T…" at bounding box center [868, 120] width 1359 height 22
click at [1074, 131] on div "All Filters [DATE] 00:00:00 - [DATE] 23:59:59 Sites Devices Sample Tags Alert T…" at bounding box center [868, 120] width 1359 height 22
